Goal: Use online tool/utility: Utilize a website feature to perform a specific function

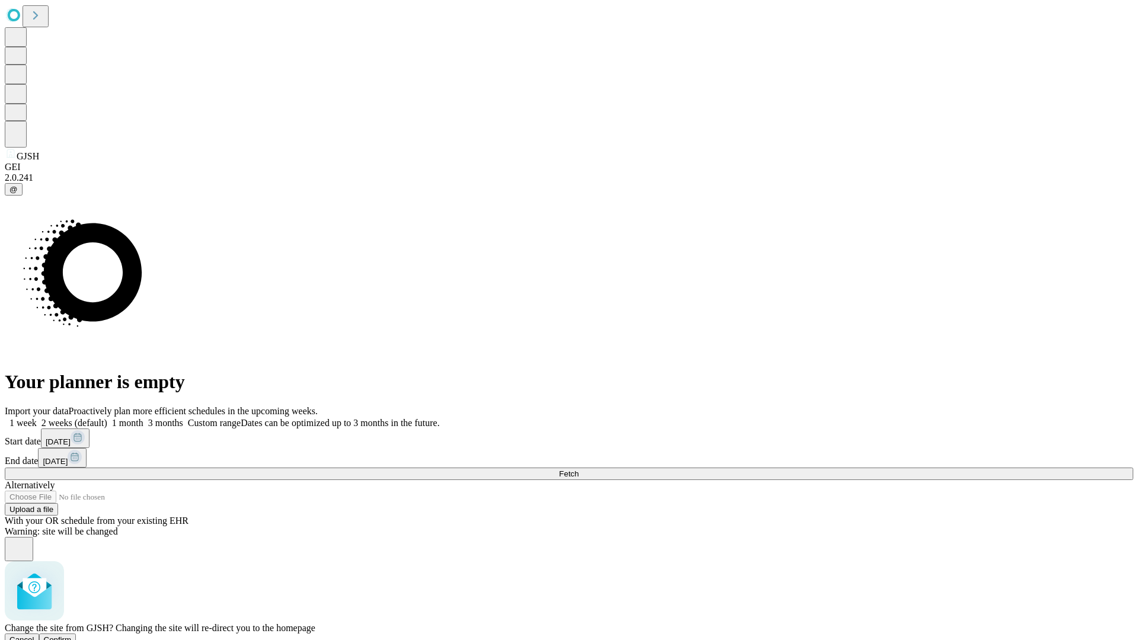
click at [72, 636] on span "Confirm" at bounding box center [58, 640] width 28 height 9
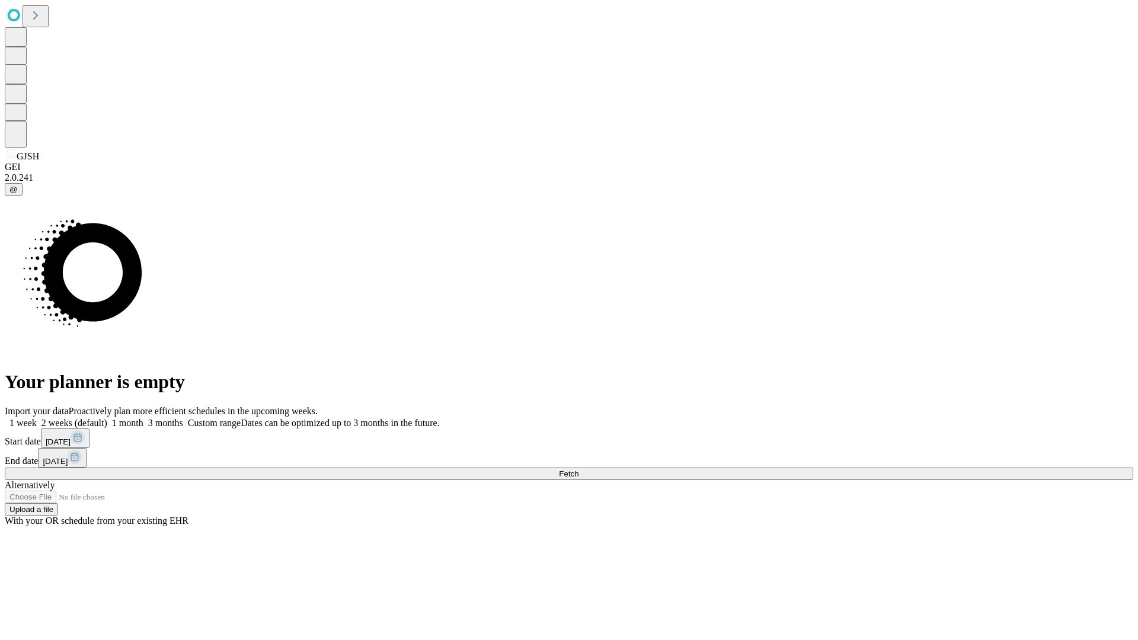
click at [143, 418] on label "1 month" at bounding box center [125, 423] width 36 height 10
click at [579, 470] on span "Fetch" at bounding box center [569, 474] width 20 height 9
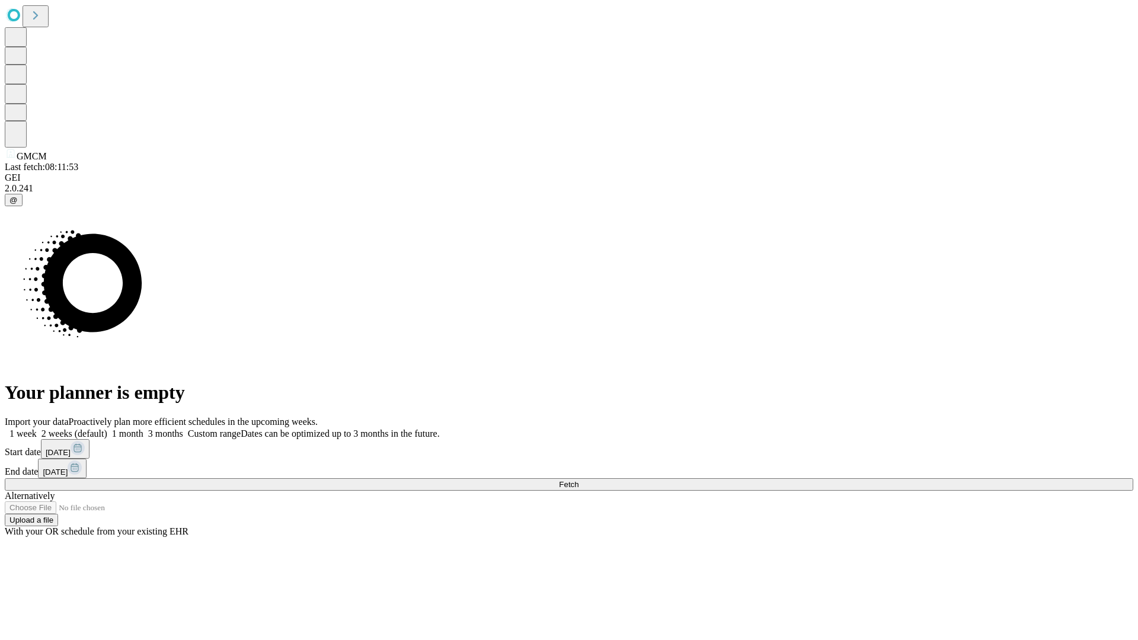
click at [579, 480] on span "Fetch" at bounding box center [569, 484] width 20 height 9
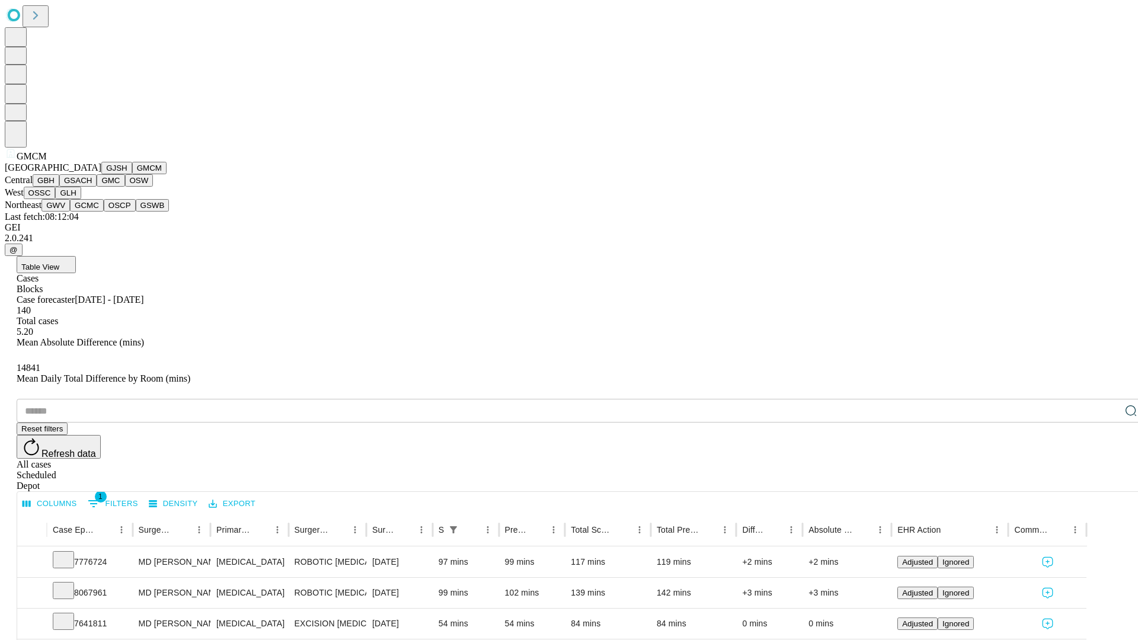
click at [59, 187] on button "GBH" at bounding box center [46, 180] width 27 height 12
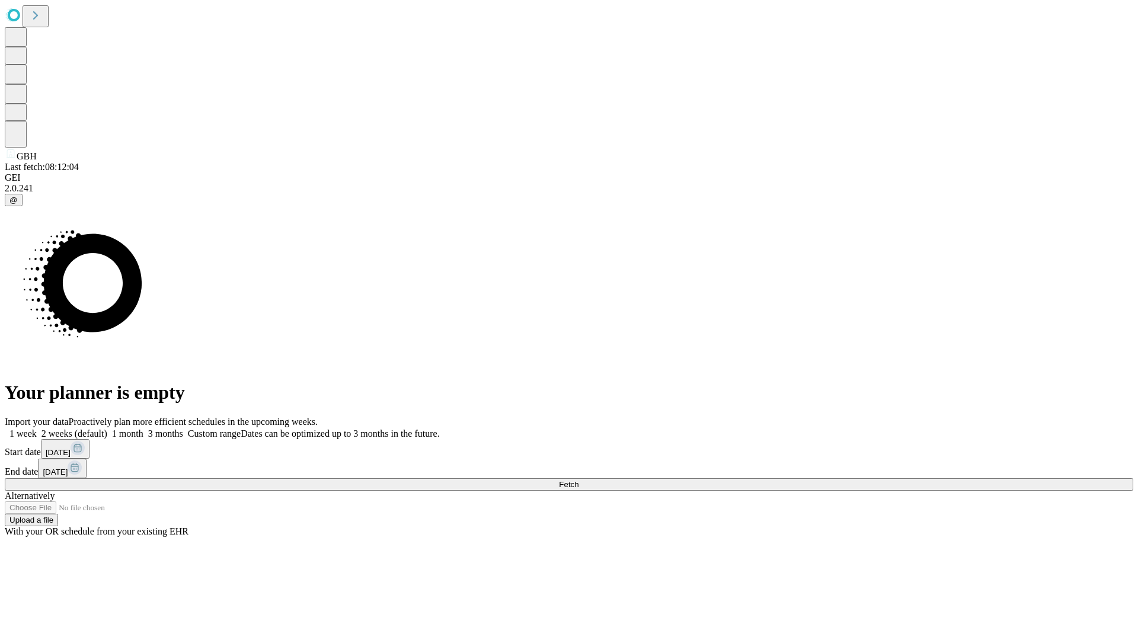
click at [579, 480] on span "Fetch" at bounding box center [569, 484] width 20 height 9
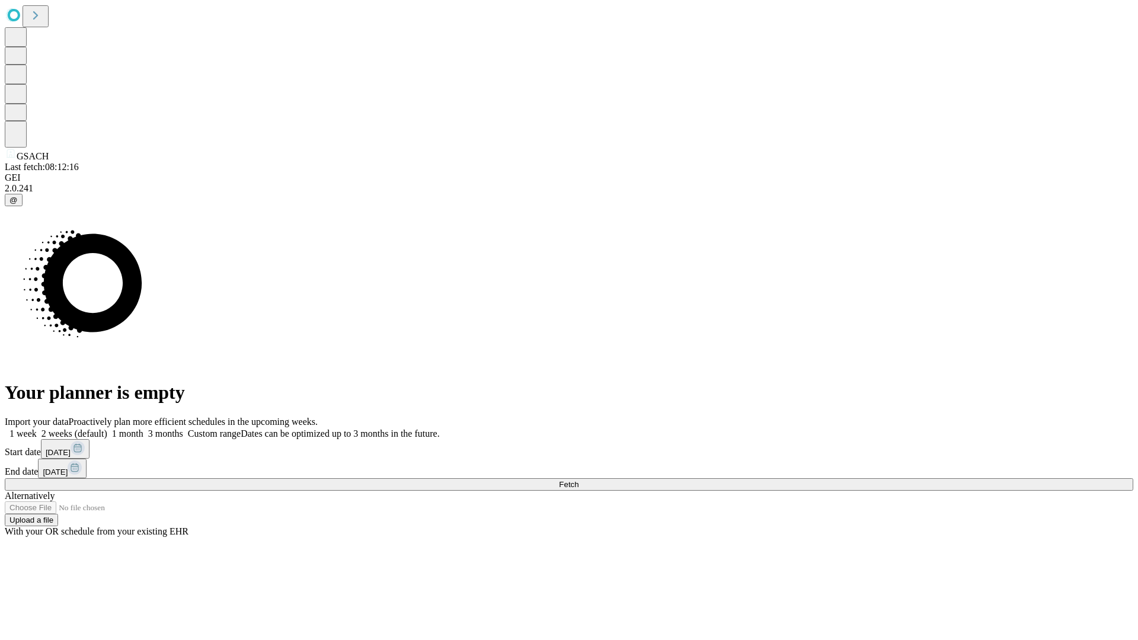
click at [143, 429] on label "1 month" at bounding box center [125, 434] width 36 height 10
click at [579, 480] on span "Fetch" at bounding box center [569, 484] width 20 height 9
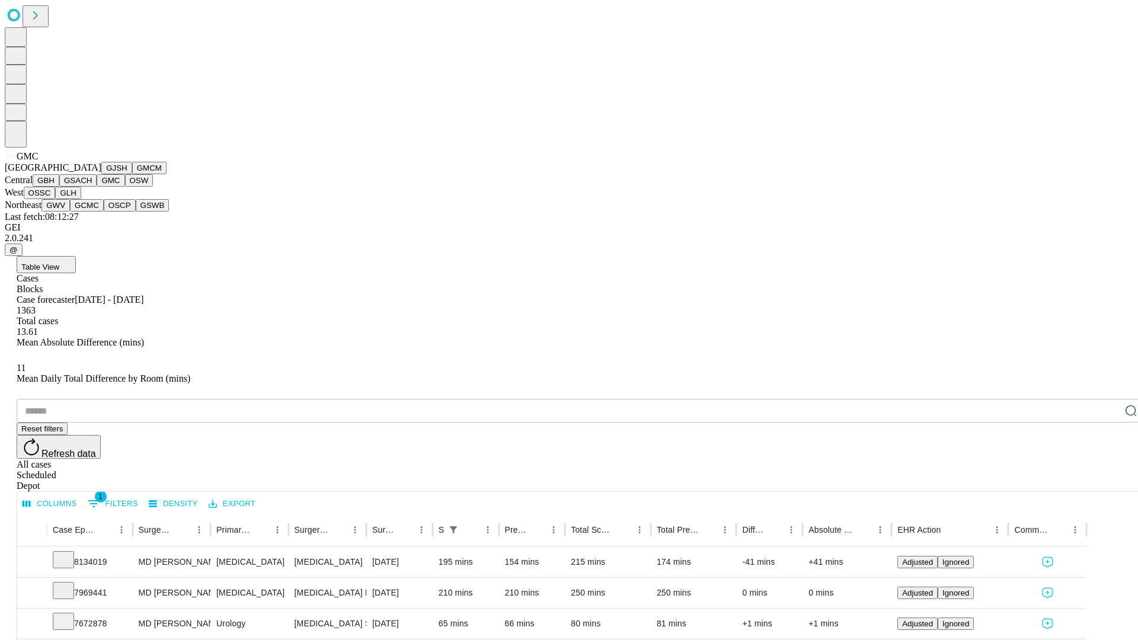
click at [125, 187] on button "OSW" at bounding box center [139, 180] width 28 height 12
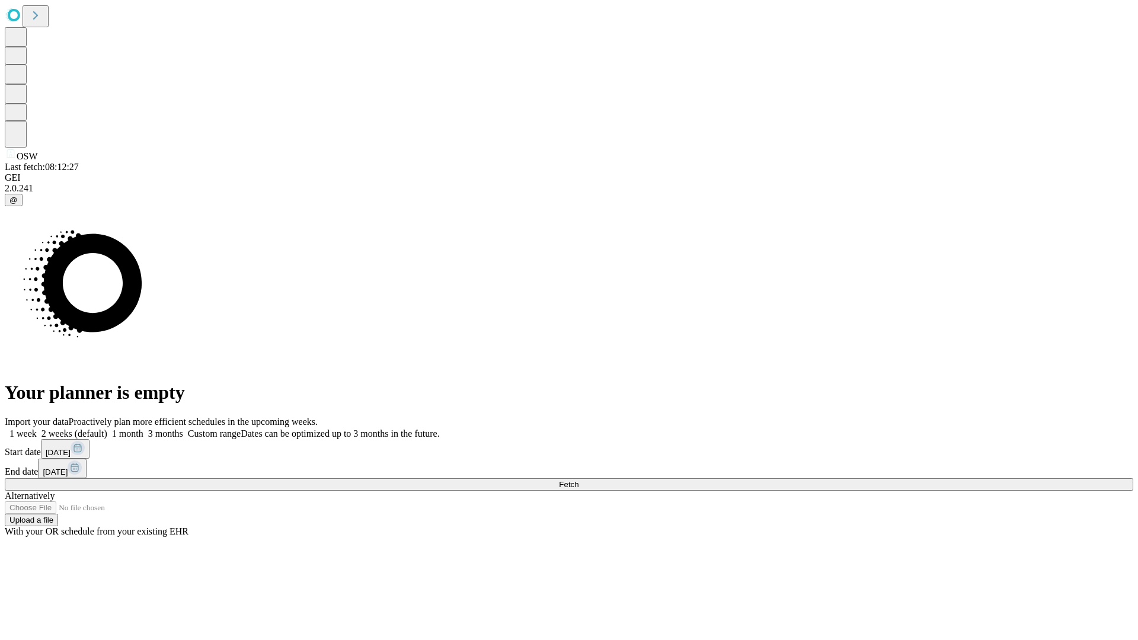
click at [143, 429] on label "1 month" at bounding box center [125, 434] width 36 height 10
click at [579, 480] on span "Fetch" at bounding box center [569, 484] width 20 height 9
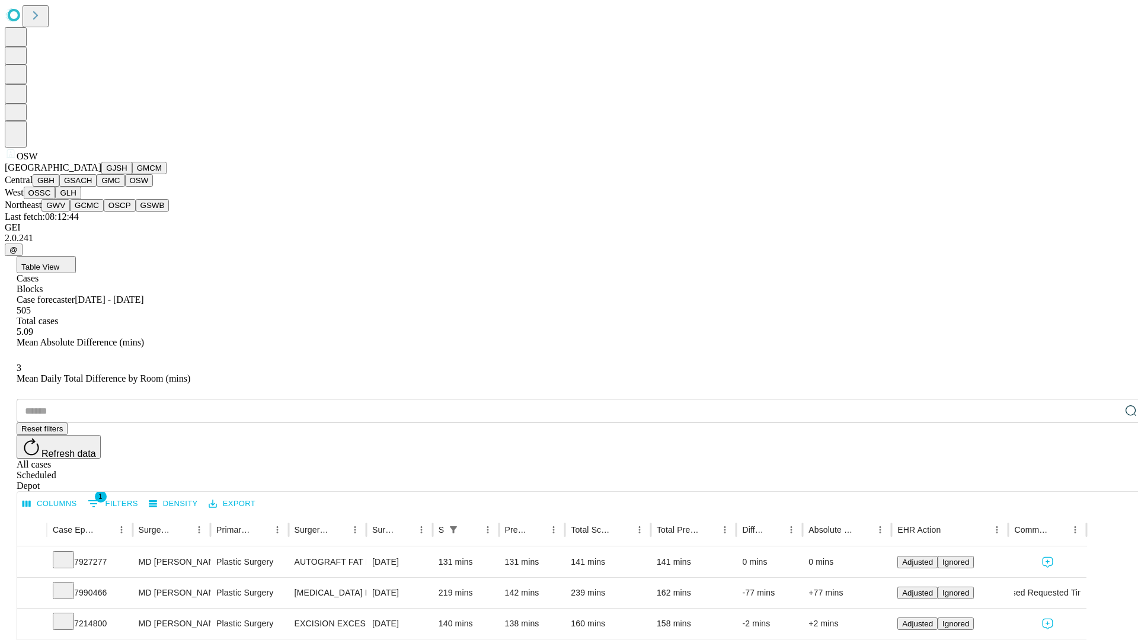
click at [56, 199] on button "OSSC" at bounding box center [40, 193] width 32 height 12
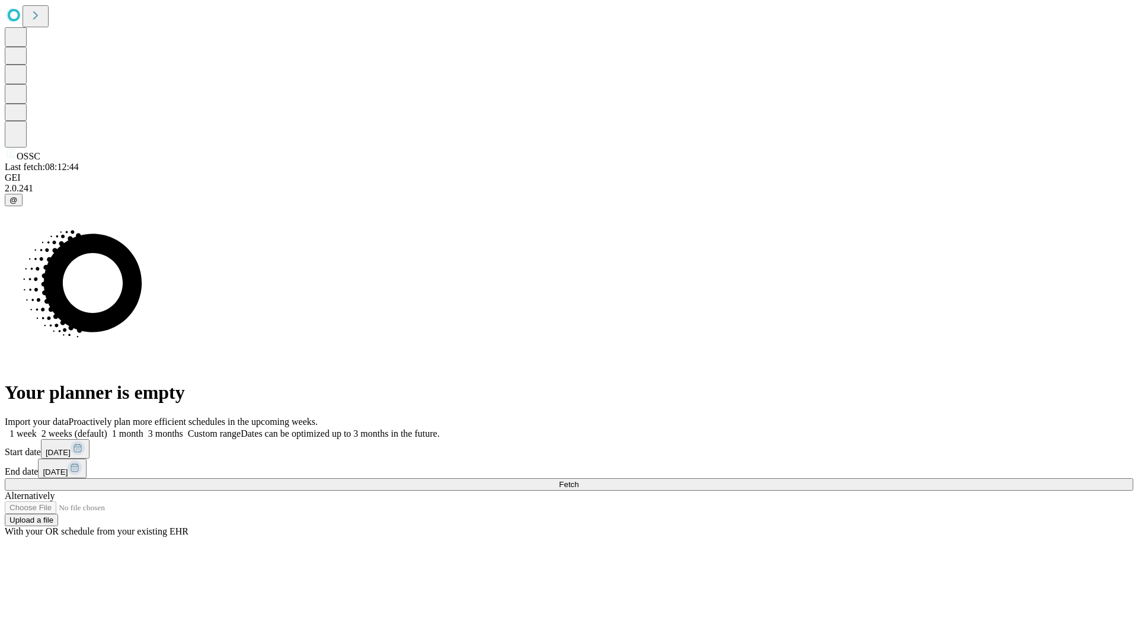
click at [143, 429] on label "1 month" at bounding box center [125, 434] width 36 height 10
click at [579, 480] on span "Fetch" at bounding box center [569, 484] width 20 height 9
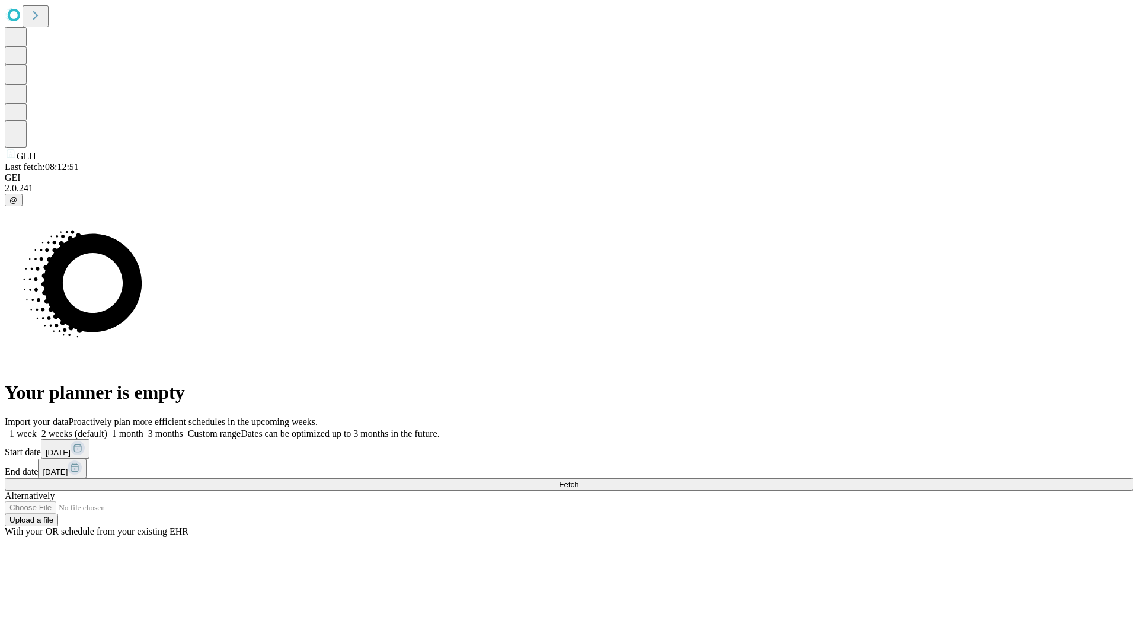
click at [143, 429] on label "1 month" at bounding box center [125, 434] width 36 height 10
click at [579, 480] on span "Fetch" at bounding box center [569, 484] width 20 height 9
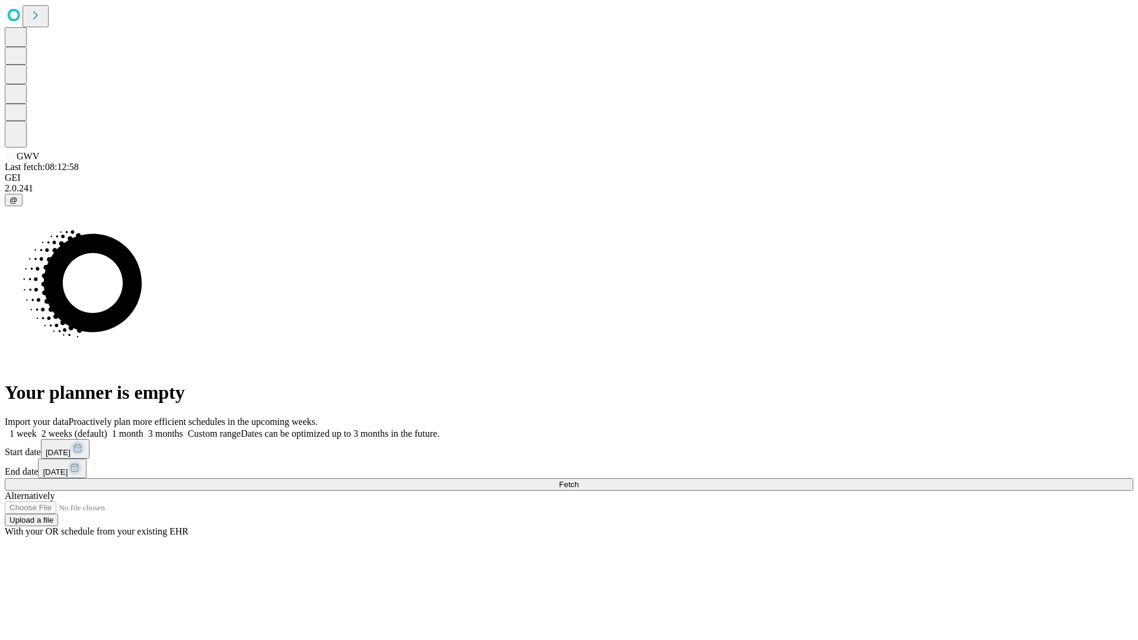
click at [143, 429] on label "1 month" at bounding box center [125, 434] width 36 height 10
click at [579, 480] on span "Fetch" at bounding box center [569, 484] width 20 height 9
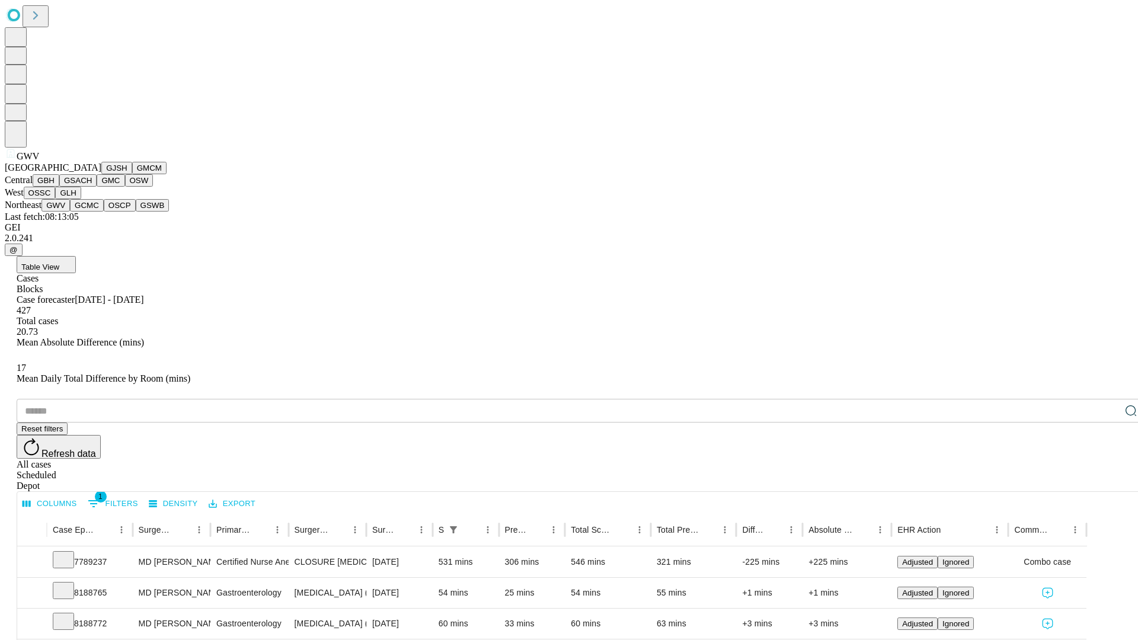
click at [92, 212] on button "GCMC" at bounding box center [87, 205] width 34 height 12
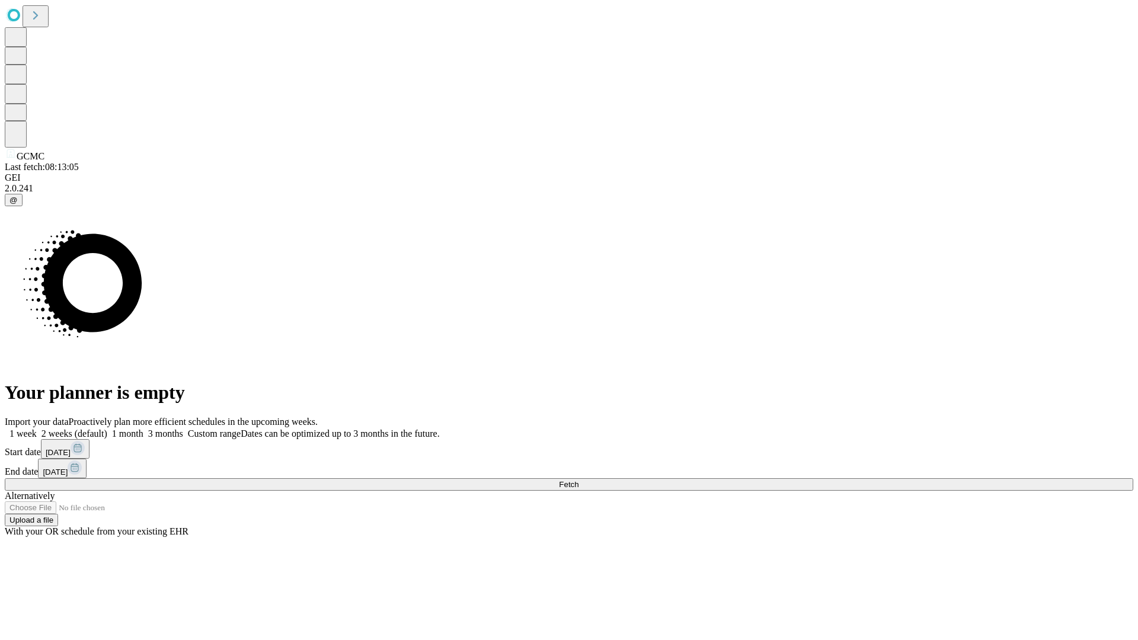
click at [579, 480] on span "Fetch" at bounding box center [569, 484] width 20 height 9
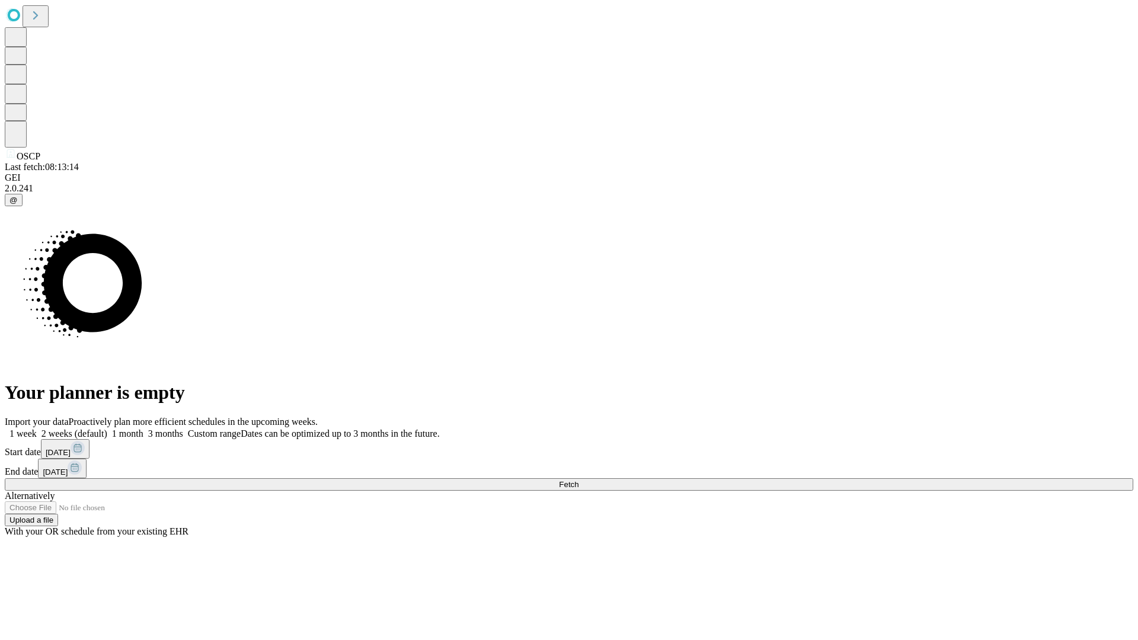
click at [143, 429] on label "1 month" at bounding box center [125, 434] width 36 height 10
click at [579, 480] on span "Fetch" at bounding box center [569, 484] width 20 height 9
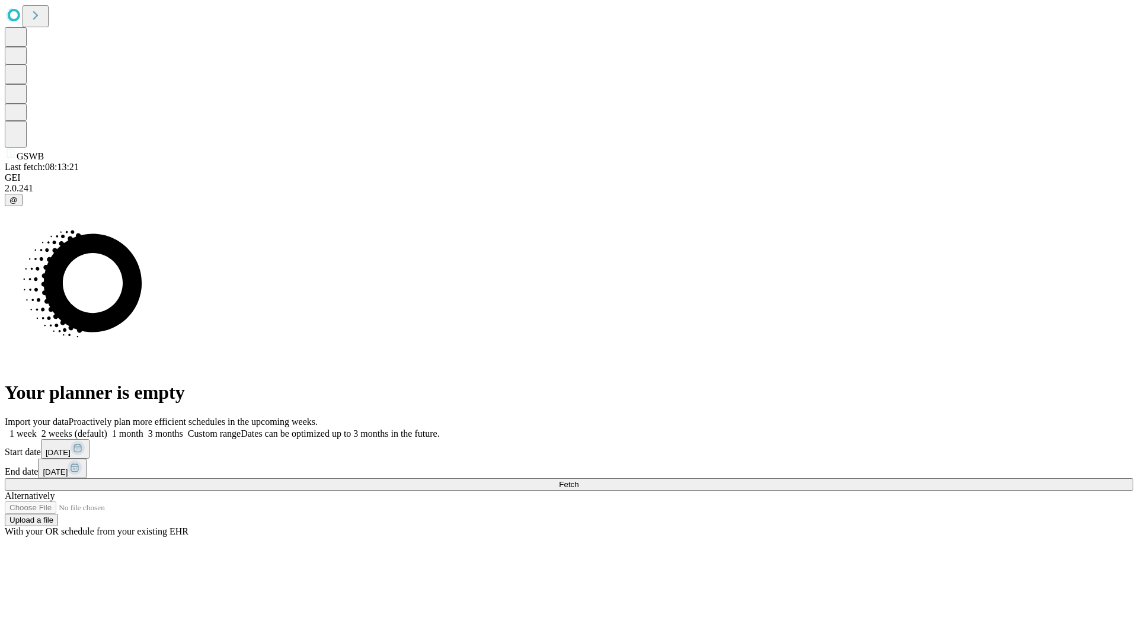
click at [143, 429] on label "1 month" at bounding box center [125, 434] width 36 height 10
click at [579, 480] on span "Fetch" at bounding box center [569, 484] width 20 height 9
